Goal: Obtain resource: Download file/media

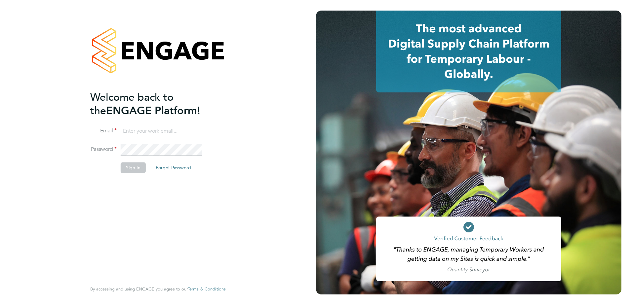
type input "nicola.meacham@vistry.co.uk"
drag, startPoint x: 166, startPoint y: 209, endPoint x: 129, endPoint y: 175, distance: 50.1
click at [165, 209] on div "Welcome back to the ENGAGE Platform! Email nicola.meacham@vistry.co.uk Password…" at bounding box center [154, 186] width 129 height 190
click at [129, 173] on li "Sign In Forgot Password" at bounding box center [154, 171] width 129 height 17
click at [136, 168] on button "Sign In" at bounding box center [133, 168] width 25 height 11
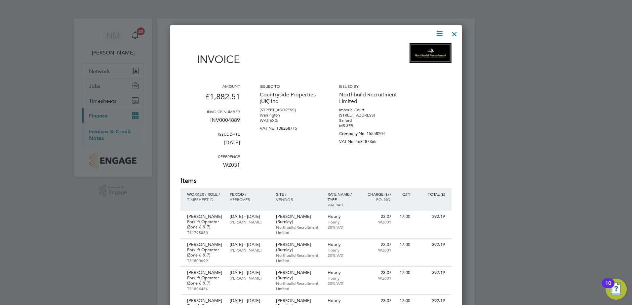
click at [441, 38] on icon at bounding box center [439, 34] width 8 height 8
click at [430, 46] on li "Download Invoice" at bounding box center [420, 49] width 46 height 9
click at [450, 34] on div at bounding box center [455, 32] width 12 height 12
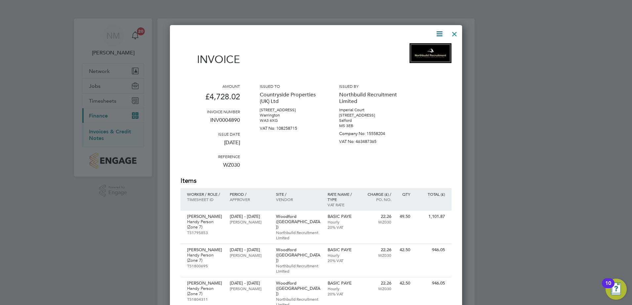
click at [442, 35] on icon at bounding box center [439, 34] width 8 height 8
drag, startPoint x: 427, startPoint y: 48, endPoint x: 423, endPoint y: 50, distance: 4.3
click at [424, 50] on li "Download Invoice" at bounding box center [420, 49] width 46 height 9
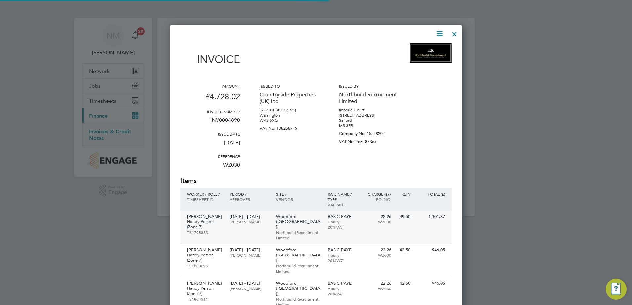
scroll to position [436, 293]
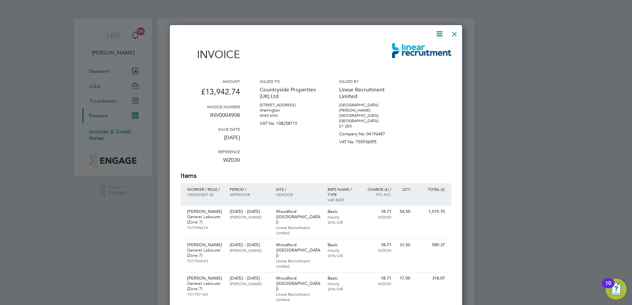
click at [439, 36] on icon at bounding box center [439, 34] width 8 height 8
click at [412, 49] on li "Download Invoice" at bounding box center [420, 49] width 46 height 9
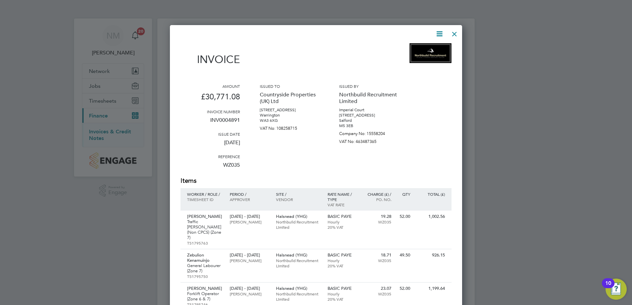
click at [440, 32] on icon at bounding box center [439, 34] width 8 height 8
click at [419, 47] on li "Download Invoice" at bounding box center [420, 49] width 46 height 9
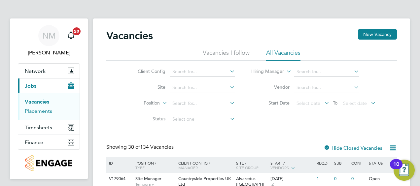
click at [36, 112] on link "Placements" at bounding box center [38, 111] width 27 height 6
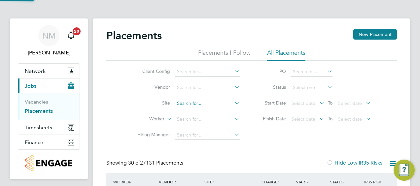
click at [196, 101] on input at bounding box center [207, 103] width 65 height 9
click at [204, 128] on li "Hals nead (YHG)" at bounding box center [240, 130] width 131 height 9
type input "Halsnead (YHG)"
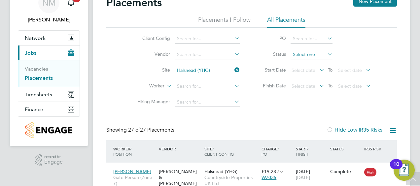
click at [303, 55] on input at bounding box center [312, 54] width 42 height 9
click at [304, 66] on li "Active" at bounding box center [312, 63] width 42 height 9
type input "Active"
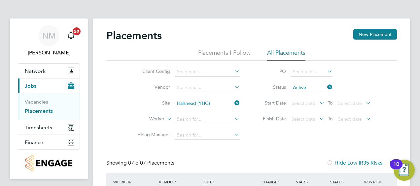
click at [233, 100] on icon at bounding box center [233, 103] width 0 height 9
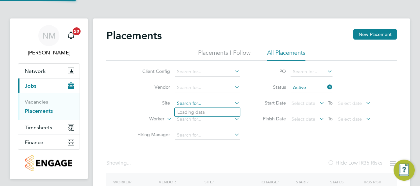
click at [209, 104] on input at bounding box center [207, 103] width 65 height 9
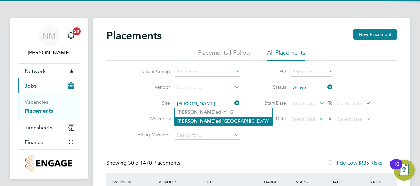
click at [206, 120] on li "Halsne ad Garden Village" at bounding box center [224, 121] width 98 height 9
type input "Halsnead Garden Village"
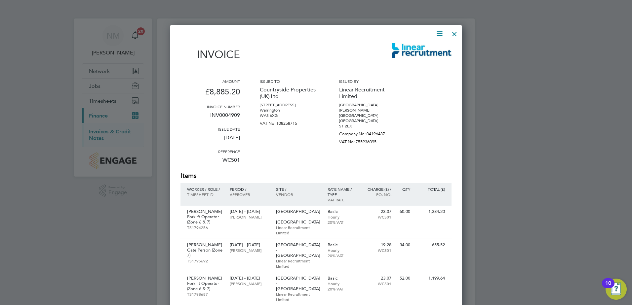
click at [442, 34] on icon at bounding box center [439, 34] width 8 height 8
click at [418, 53] on li "Download Invoice" at bounding box center [420, 49] width 46 height 9
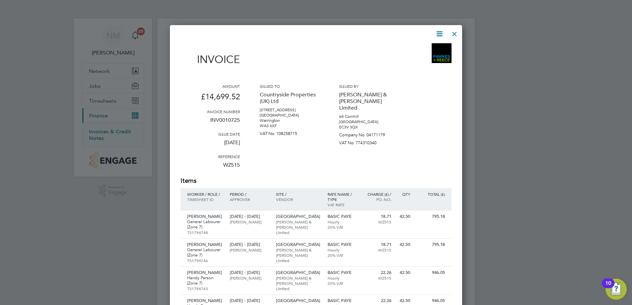
click at [441, 30] on icon at bounding box center [439, 34] width 8 height 8
click at [421, 46] on li "Download Invoice" at bounding box center [420, 49] width 46 height 9
click at [439, 33] on icon at bounding box center [439, 34] width 8 height 8
click at [410, 48] on li "Download Invoice" at bounding box center [420, 49] width 46 height 9
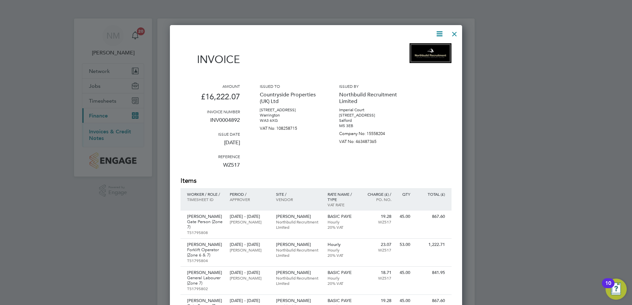
click at [439, 30] on icon at bounding box center [439, 34] width 8 height 8
click at [421, 51] on li "Download Invoice" at bounding box center [420, 49] width 46 height 9
click at [438, 33] on icon at bounding box center [439, 34] width 8 height 8
click at [425, 50] on li "Download Invoice" at bounding box center [420, 49] width 46 height 9
click at [436, 33] on icon at bounding box center [439, 34] width 8 height 8
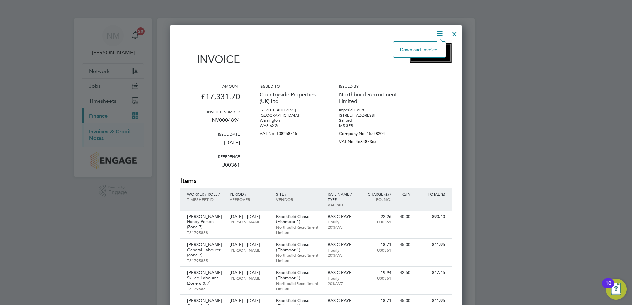
click at [431, 45] on div "Download Invoice" at bounding box center [419, 49] width 53 height 17
click at [439, 35] on icon at bounding box center [439, 34] width 8 height 8
click at [426, 51] on li "Download Invoice" at bounding box center [420, 49] width 46 height 9
click at [442, 37] on icon at bounding box center [439, 34] width 8 height 8
click at [420, 48] on li "Download Invoice" at bounding box center [420, 49] width 46 height 9
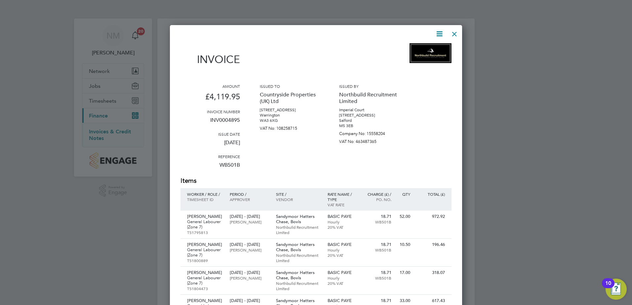
click at [455, 34] on div at bounding box center [455, 32] width 12 height 12
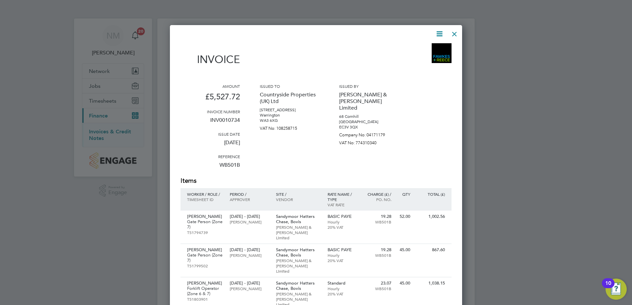
click at [439, 35] on icon at bounding box center [439, 34] width 8 height 8
click at [429, 46] on li "Download Invoice" at bounding box center [420, 49] width 46 height 9
click at [456, 32] on div at bounding box center [455, 32] width 12 height 12
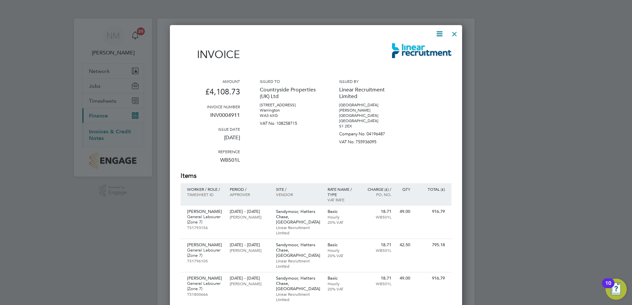
click at [436, 33] on icon at bounding box center [439, 34] width 8 height 8
click at [413, 50] on li "Download Invoice" at bounding box center [420, 49] width 46 height 9
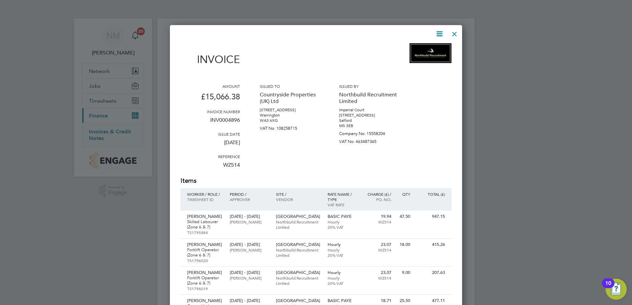
click at [437, 34] on icon at bounding box center [439, 34] width 8 height 8
click at [415, 49] on li "Download Invoice" at bounding box center [420, 49] width 46 height 9
